Goal: Task Accomplishment & Management: Manage account settings

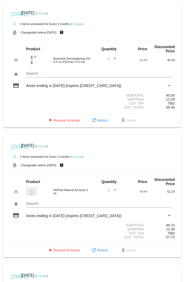
click at [47, 14] on link "Change" at bounding box center [41, 13] width 10 height 3
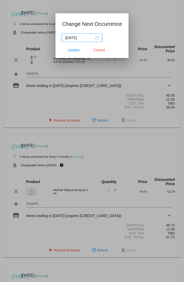
click at [95, 39] on div "[DATE]" at bounding box center [82, 38] width 34 height 6
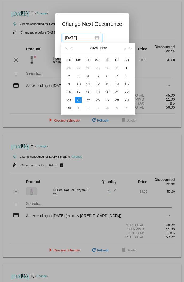
click at [63, 48] on button "button" at bounding box center [66, 48] width 6 height 11
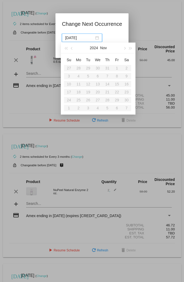
click at [70, 48] on button "button" at bounding box center [72, 48] width 6 height 11
click at [72, 48] on span "button" at bounding box center [72, 48] width 3 height 3
click at [119, 92] on table "Su Mo Tu We Th Fr Sa 1 2 3 4 5 6 7 8 9 10 11 12 13 14 15 16 17 18 19 20 21 22 2…" at bounding box center [97, 84] width 67 height 56
click at [117, 109] on table "Su Mo Tu We Th Fr Sa 1 2 3 4 5 6 7 8 9 10 11 12 13 14 15 16 17 18 19 20 21 22 2…" at bounding box center [97, 84] width 67 height 56
click at [72, 49] on span "button" at bounding box center [72, 48] width 3 height 3
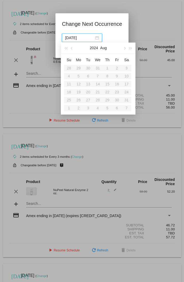
click at [142, 16] on div at bounding box center [92, 141] width 184 height 282
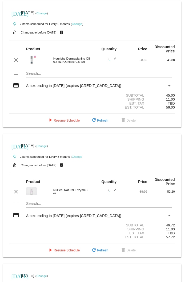
click at [62, 123] on span "play_arrow Resume Schedule" at bounding box center [63, 121] width 32 height 4
click at [101, 134] on div "[DATE] [DATE] ( Change ) autorenew 2 items scheduled for Every 5 months ( Chang…" at bounding box center [92, 195] width 184 height 389
click at [100, 123] on span "refresh Refresh" at bounding box center [98, 121] width 18 height 4
click at [76, 22] on link "Change" at bounding box center [77, 23] width 10 height 3
